Goal: Task Accomplishment & Management: Use online tool/utility

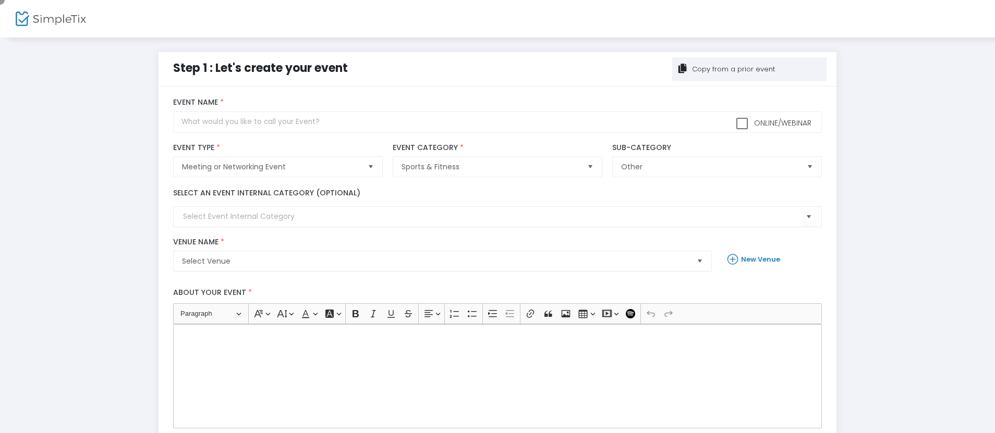
click at [749, 69] on div "Copy from a prior event" at bounding box center [733, 69] width 84 height 10
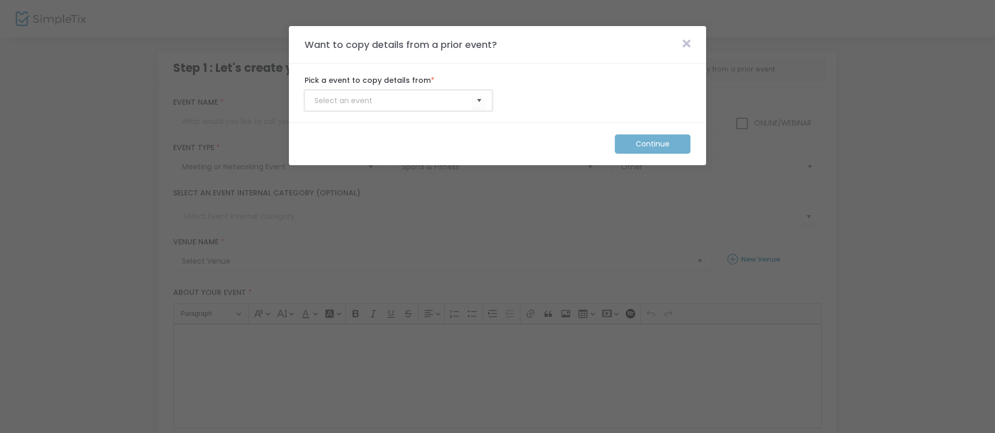
click at [393, 101] on input at bounding box center [394, 100] width 158 height 11
type input "Membership_Template"
click at [653, 144] on m-button "Continue" at bounding box center [653, 144] width 76 height 19
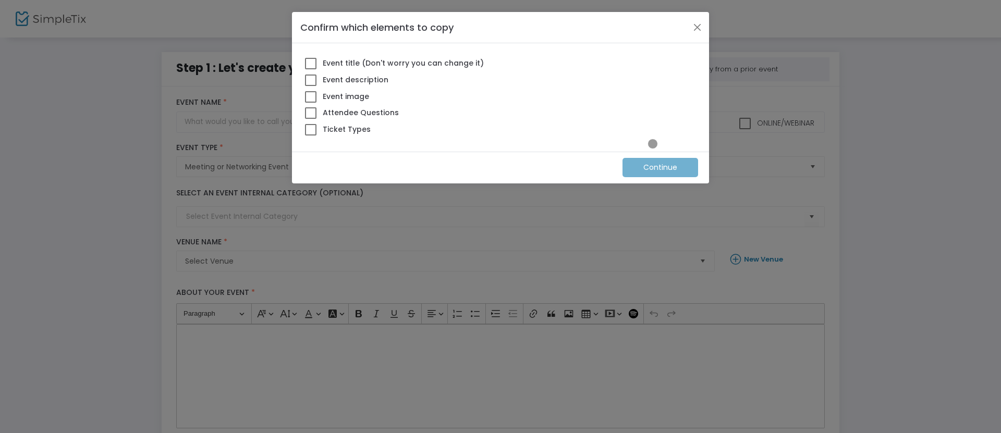
click at [311, 129] on span at bounding box center [310, 129] width 11 height 11
click at [311, 136] on input "Ticket Types" at bounding box center [310, 136] width 1 height 1
checkbox input "true"
click at [661, 167] on m-button "Continue" at bounding box center [661, 167] width 76 height 19
